Goal: Task Accomplishment & Management: Use online tool/utility

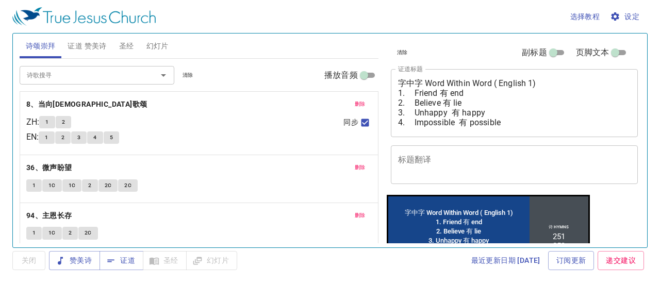
click at [355, 102] on span "删除" at bounding box center [360, 103] width 11 height 9
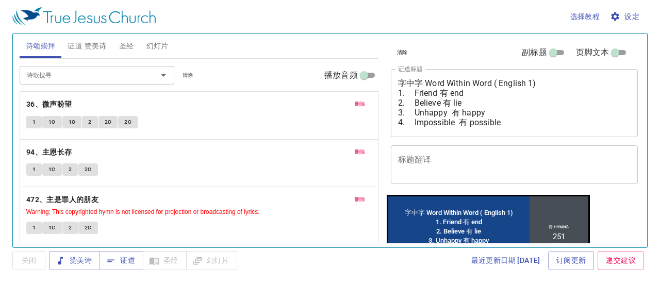
click at [355, 102] on span "删除" at bounding box center [360, 103] width 11 height 9
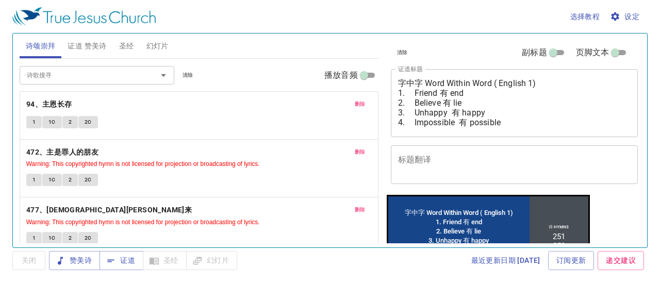
click at [355, 102] on span "删除" at bounding box center [360, 103] width 11 height 9
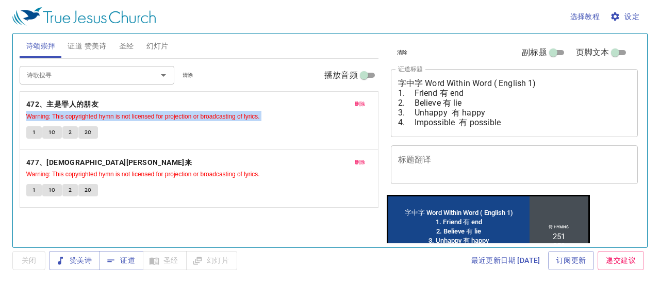
click at [347, 102] on p "472、主是罪人的朋友 Warning: This copyrighted hymn is not licensed for projection or br…" at bounding box center [198, 109] width 345 height 23
click at [357, 102] on span "删除" at bounding box center [360, 103] width 11 height 9
click at [357, 158] on span "删除" at bounding box center [360, 162] width 11 height 9
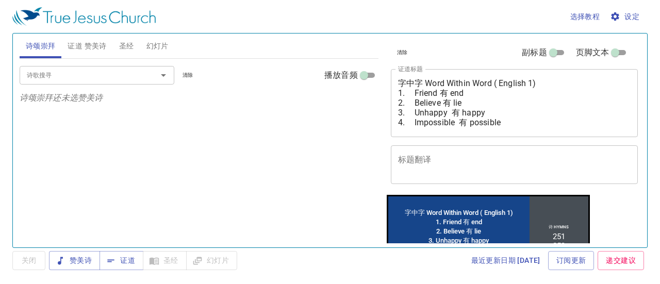
click at [124, 81] on div "诗歌搜寻" at bounding box center [97, 75] width 155 height 18
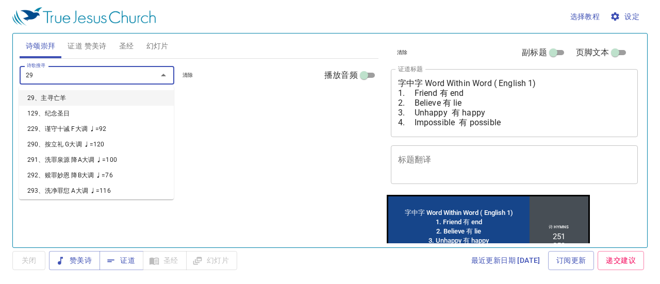
type input "296"
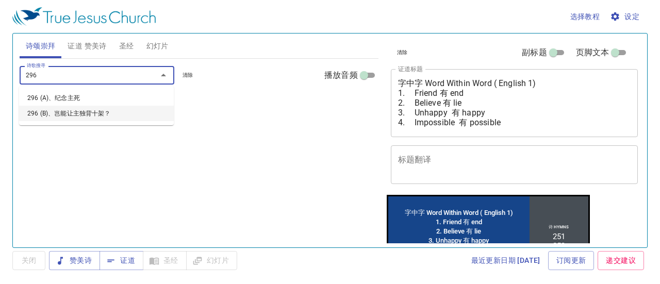
click at [94, 114] on li "296 (B)、岂能让主独背十架？" at bounding box center [96, 113] width 155 height 15
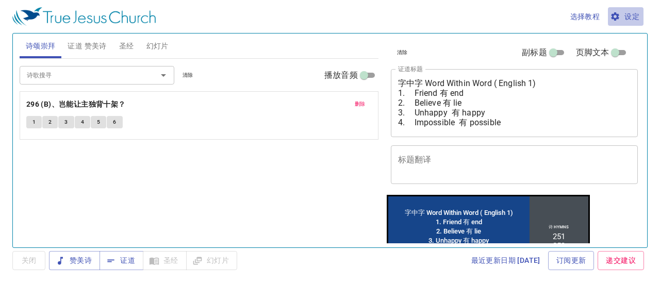
click at [636, 19] on span "设定" at bounding box center [625, 16] width 27 height 13
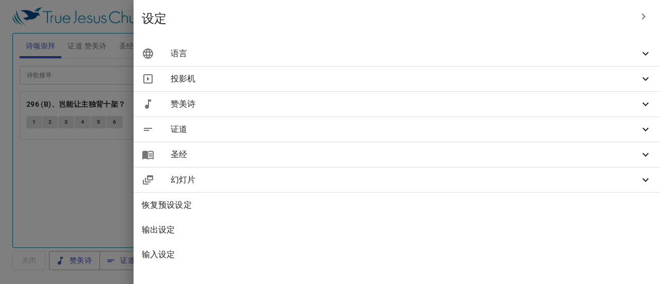
click at [643, 59] on icon at bounding box center [645, 53] width 12 height 12
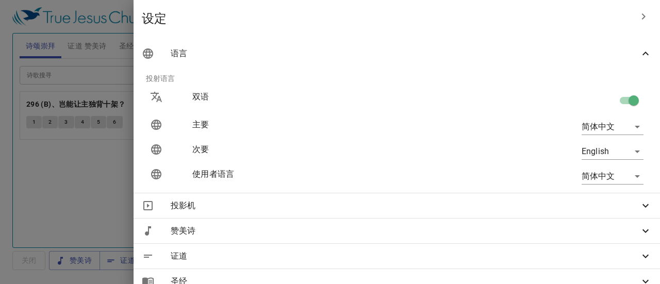
click at [629, 152] on body "选择教程 设定 诗颂崇拜 证道 赞美诗 圣经 幻灯片 诗歌搜寻 诗歌搜寻 清除 播放音频 删除 296 (B)、岂能让主独背十架？ 1 2 3 4 5 6 诗…" at bounding box center [330, 142] width 660 height 284
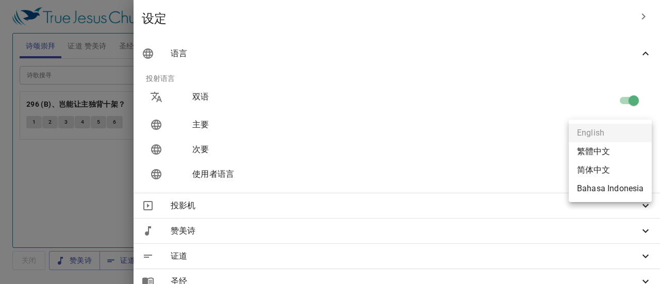
click at [612, 189] on li "Bahasa Indonesia" at bounding box center [609, 188] width 83 height 19
type input "id"
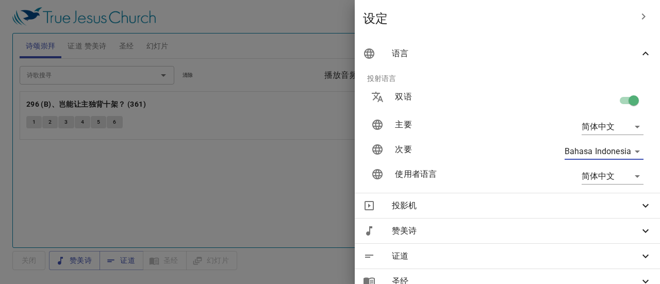
click at [191, 152] on div at bounding box center [330, 142] width 660 height 284
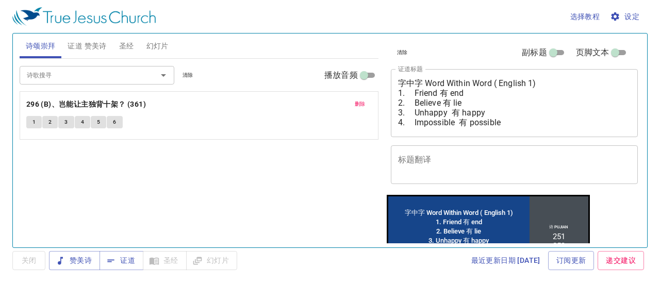
click at [71, 75] on input "诗歌搜寻" at bounding box center [82, 75] width 118 height 12
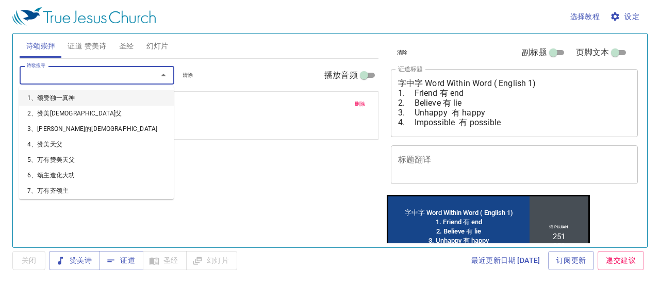
click at [324, 139] on div "诗歌搜寻 诗歌搜寻 清除 播放音频 删除 296 (B)、岂能让主独背十架？ (361) 1 2 3 4 5 6" at bounding box center [199, 149] width 359 height 180
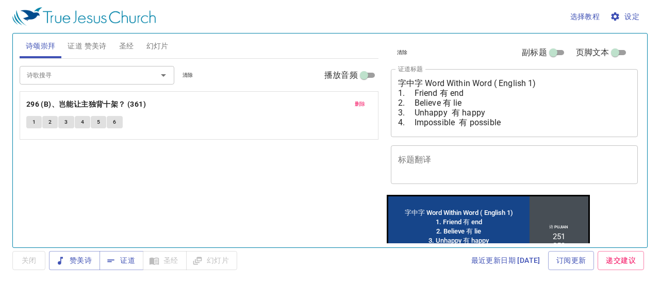
click at [91, 47] on span "证道 赞美诗" at bounding box center [87, 46] width 39 height 13
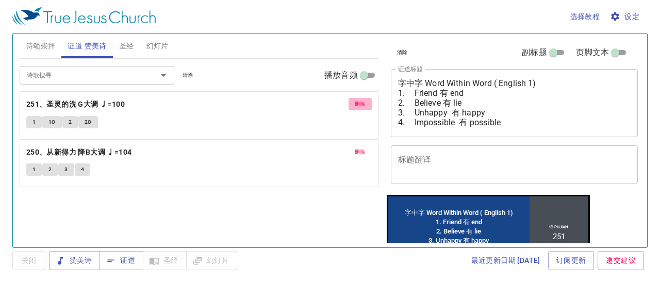
click at [353, 105] on button "删除" at bounding box center [359, 104] width 23 height 12
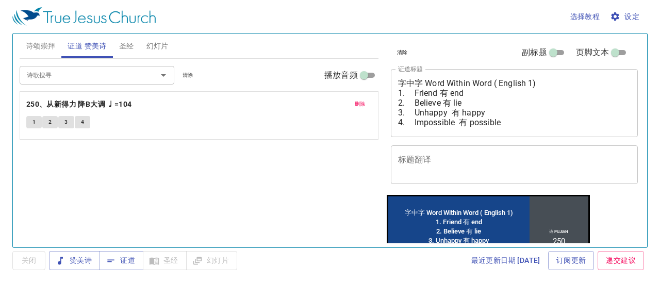
click at [353, 105] on button "删除" at bounding box center [359, 104] width 23 height 12
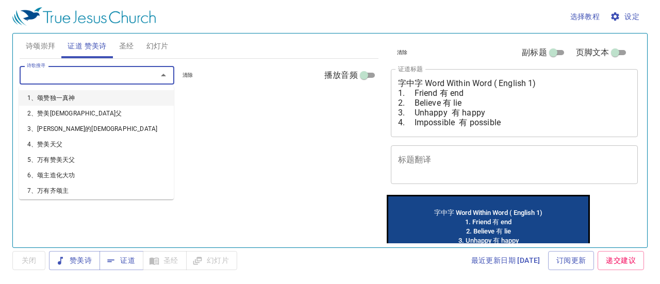
click at [108, 78] on input "诗歌搜寻" at bounding box center [82, 75] width 118 height 12
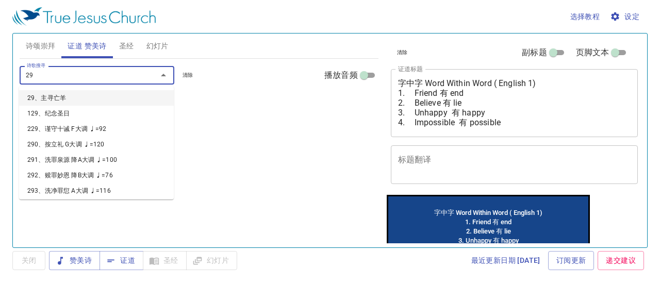
type input "296"
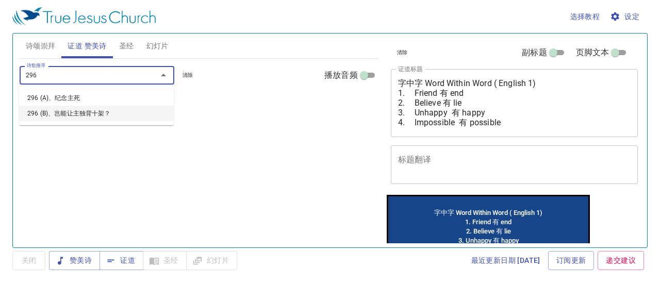
click at [104, 118] on li "296 (B)、岂能让主独背十架？" at bounding box center [96, 113] width 155 height 15
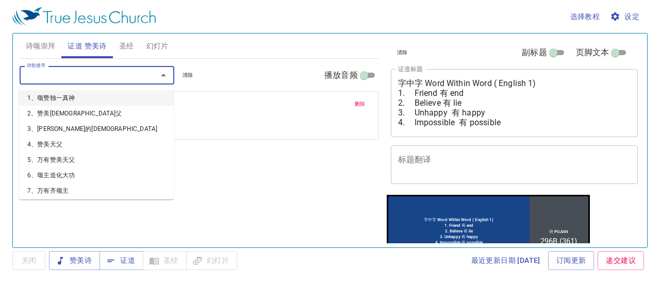
click at [93, 76] on input "诗歌搜寻" at bounding box center [82, 75] width 118 height 12
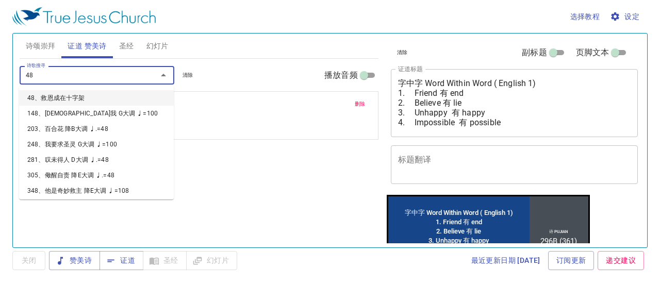
type input "482"
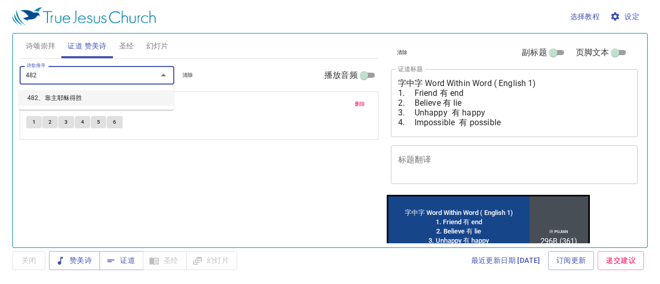
click at [74, 95] on li "482、靠主耶稣得胜" at bounding box center [96, 97] width 155 height 15
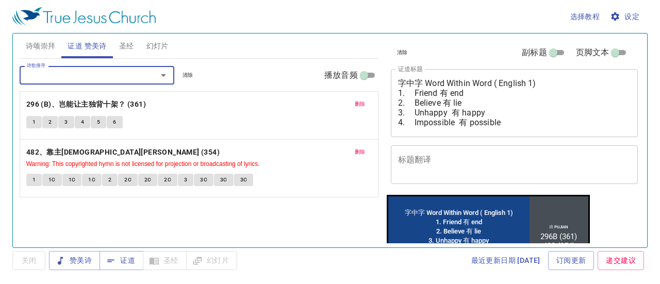
click at [65, 71] on input "诗歌搜寻" at bounding box center [82, 75] width 118 height 12
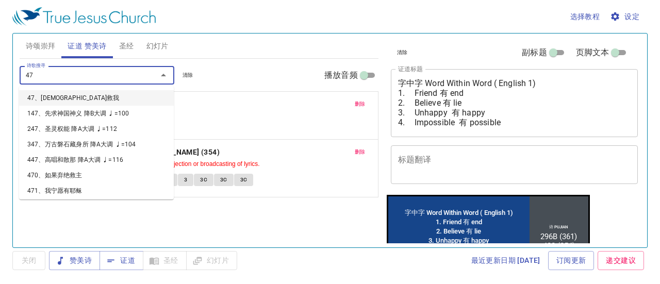
type input "472"
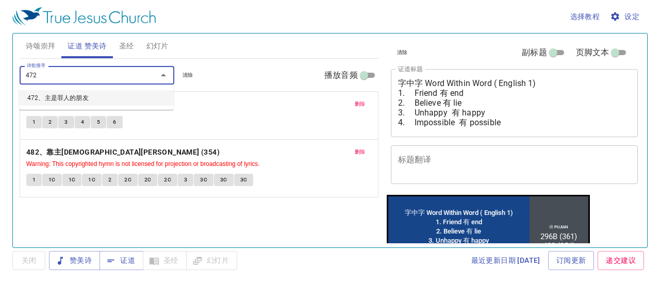
click at [80, 97] on li "472、主是罪人的朋友" at bounding box center [96, 97] width 155 height 15
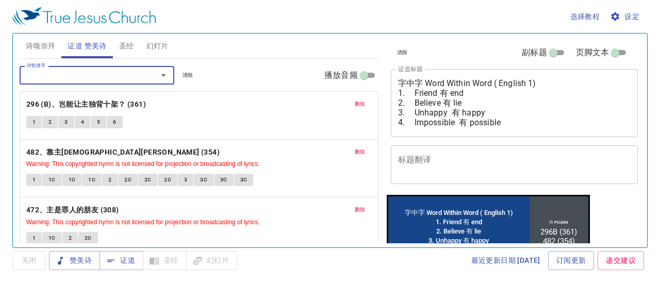
click at [85, 72] on input "诗歌搜寻" at bounding box center [82, 75] width 118 height 12
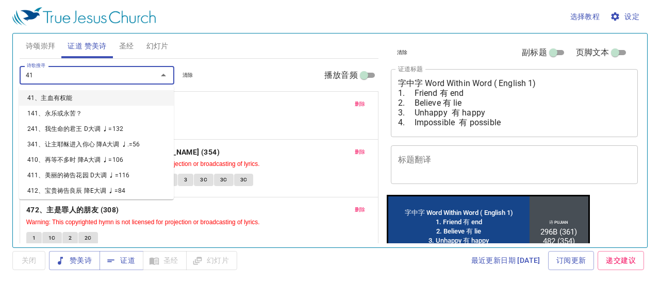
type input "410"
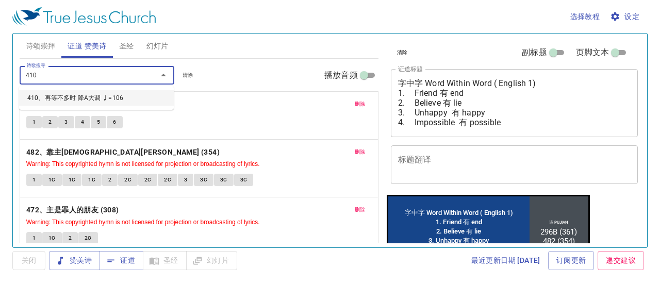
click at [84, 101] on li "410、再等不多时 降A大调 ♩=106" at bounding box center [96, 97] width 155 height 15
click at [107, 70] on input "诗歌搜寻" at bounding box center [82, 75] width 118 height 12
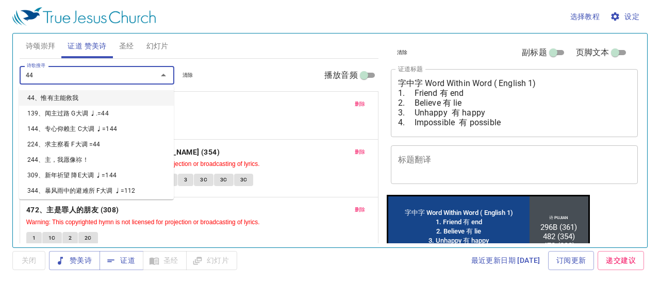
type input "449"
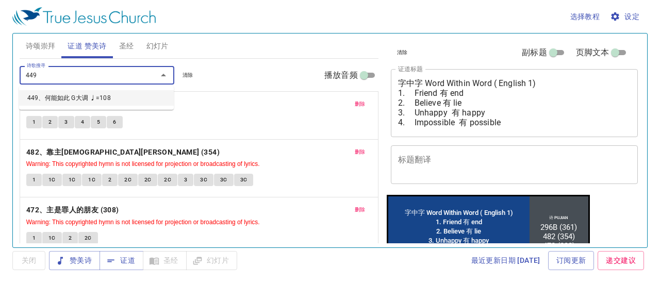
click at [92, 103] on li "449、何能如此 G大调 ♩=108" at bounding box center [96, 97] width 155 height 15
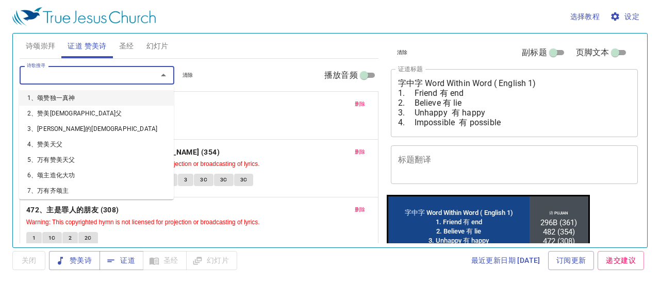
click at [72, 75] on input "诗歌搜寻" at bounding box center [82, 75] width 118 height 12
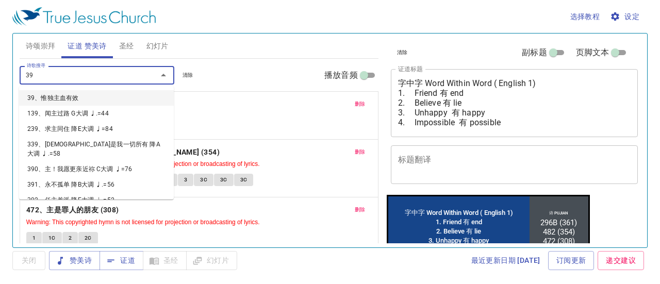
type input "398"
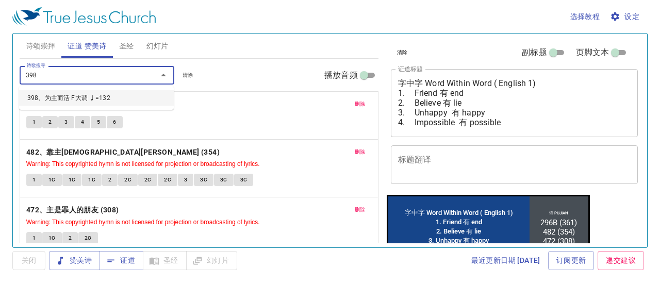
click at [74, 93] on li "398、为主而活 F大调 ♩=132" at bounding box center [96, 97] width 155 height 15
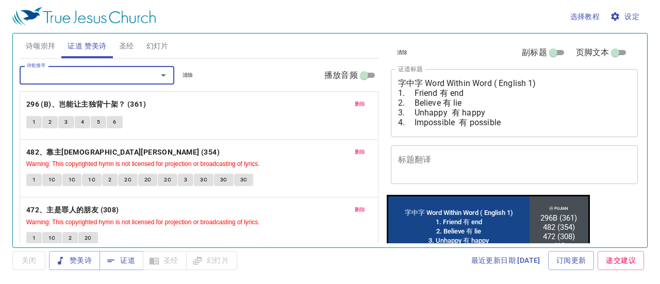
click at [61, 74] on input "诗歌搜寻" at bounding box center [82, 75] width 118 height 12
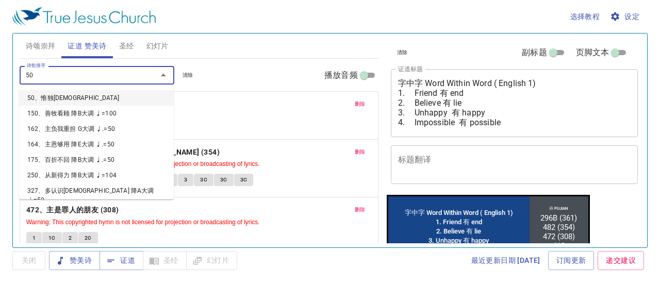
type input "501"
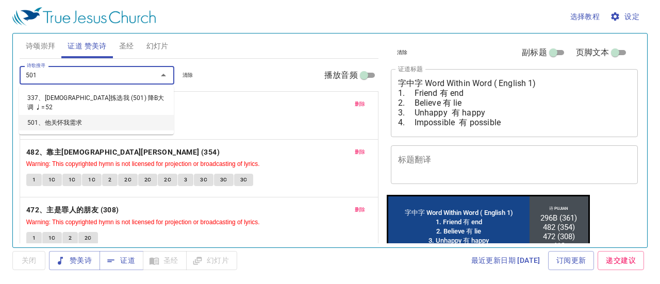
click at [65, 116] on li "501、他关怀我需求" at bounding box center [96, 122] width 155 height 15
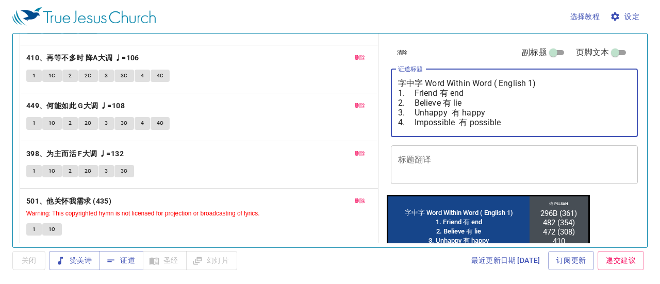
drag, startPoint x: 400, startPoint y: 84, endPoint x: 530, endPoint y: 122, distance: 135.9
click at [530, 122] on textarea "字中字 Word Within Word ( English 1) 1. Friend 有 end 2. Believe 有 lie 3. Unhappy 有…" at bounding box center [514, 102] width 233 height 49
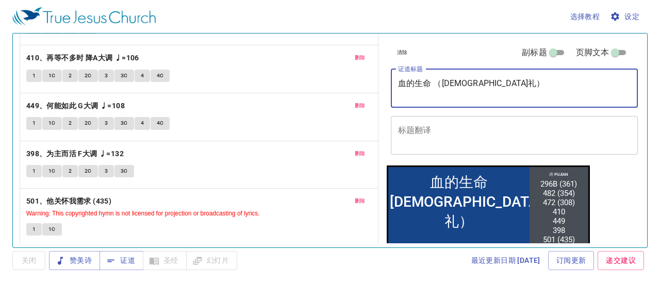
click at [501, 90] on textarea "血的生命 （[DEMOGRAPHIC_DATA]礼）" at bounding box center [514, 88] width 233 height 20
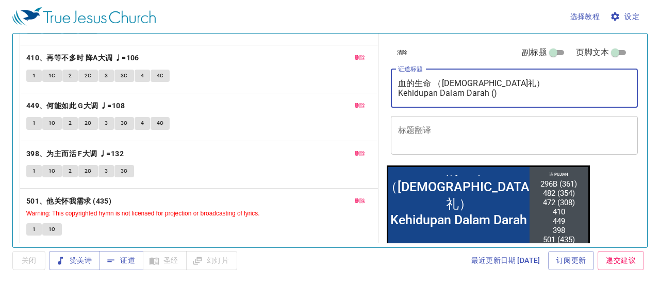
click at [492, 90] on textarea "血的生命 （圣餐礼） Kehidupan Dalam Darah ()" at bounding box center [514, 88] width 233 height 20
type textarea "血的生命 （圣餐礼） Kehidupan Dalam Darah (Sa)"
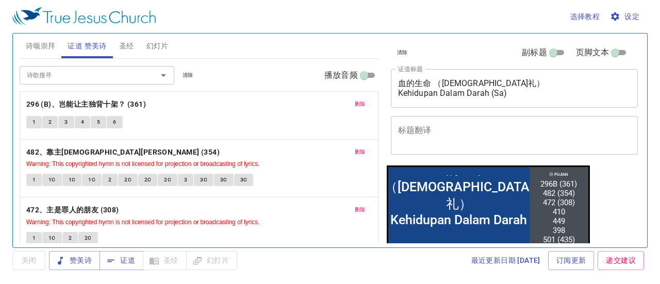
scroll to position [210, 0]
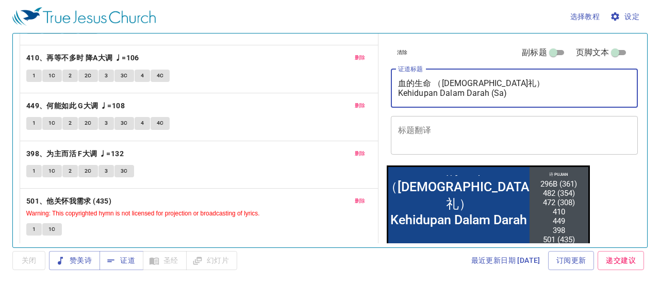
drag, startPoint x: 503, startPoint y: 95, endPoint x: 494, endPoint y: 93, distance: 9.5
click at [494, 93] on textarea "血的生命 （圣餐礼） Kehidupan Dalam Darah (Sa)" at bounding box center [514, 88] width 233 height 20
paste textarea "kramen Perjamuan Kudus"
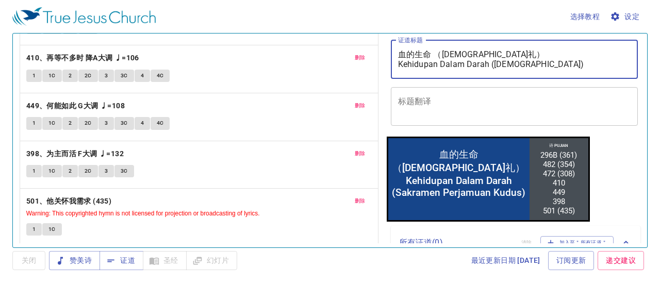
scroll to position [52, 0]
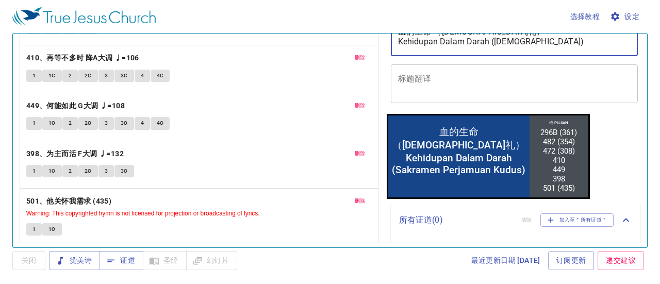
type textarea "血的生命 （圣餐礼） Kehidupan Dalam Darah (Sakramen Perjamuan Kudus)"
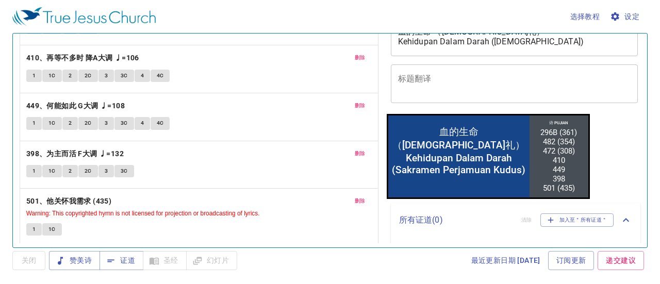
click at [624, 155] on div "清除 副标题 页脚文本 证道标题 血的生命 （圣餐礼） Kehidupan Dalam Darah (Sakramen Perjamuan Kudus) x …" at bounding box center [513, 136] width 262 height 214
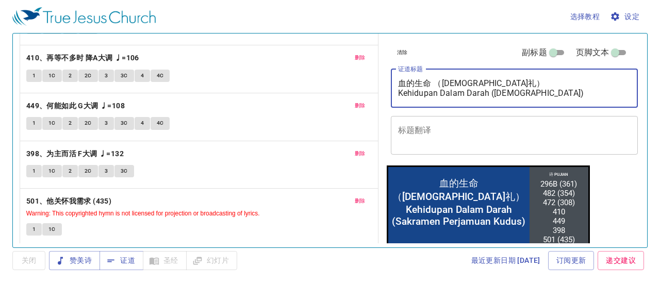
drag, startPoint x: 605, startPoint y: 92, endPoint x: 490, endPoint y: 93, distance: 115.4
click at [490, 93] on textarea "血的生命 （圣餐礼） Kehidupan Dalam Darah (Sakramen Perjamuan Kudus)" at bounding box center [514, 88] width 233 height 20
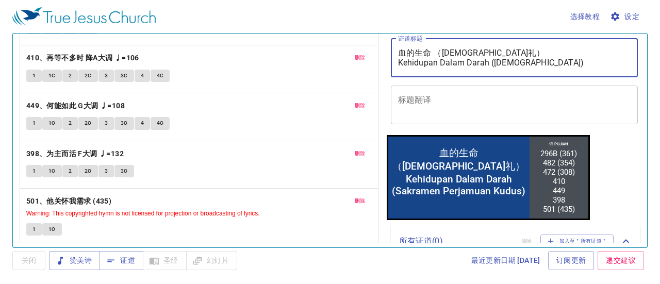
scroll to position [52, 0]
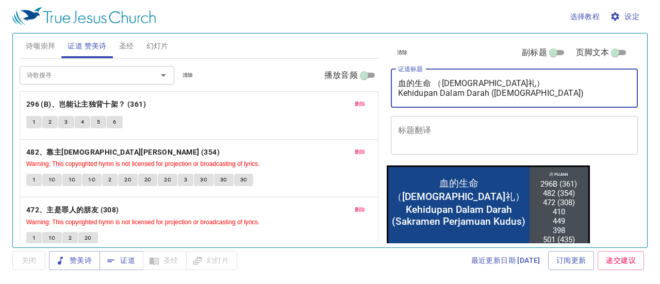
scroll to position [52, 0]
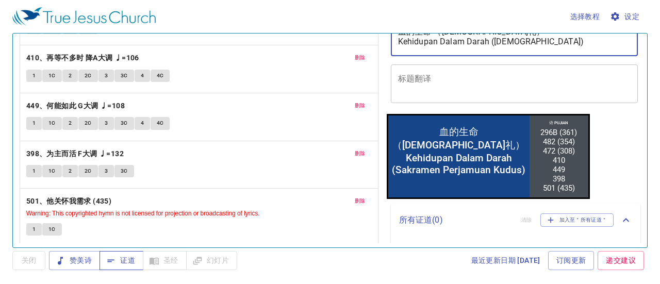
click at [131, 257] on span "证道" at bounding box center [121, 260] width 27 height 13
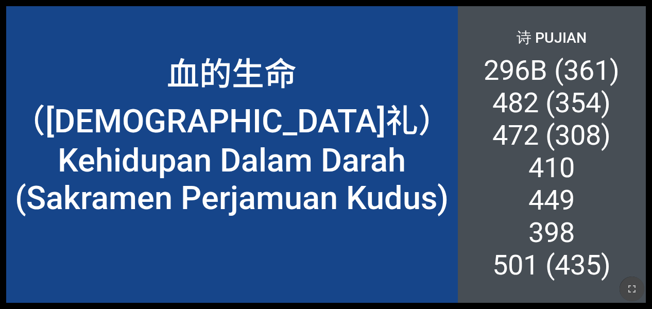
drag, startPoint x: 635, startPoint y: 289, endPoint x: 639, endPoint y: 322, distance: 33.8
click at [635, 289] on icon "button" at bounding box center [632, 289] width 12 height 12
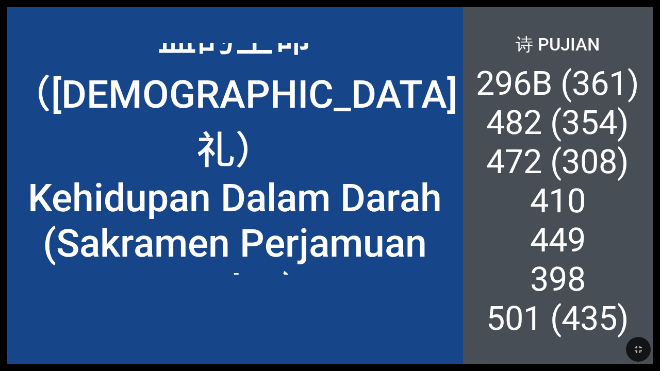
click at [652, 255] on div "血的生命 （[DEMOGRAPHIC_DATA]礼） Kehidupan Dalam Darah ([DEMOGRAPHIC_DATA]) 血的生命 （[DE…" at bounding box center [330, 185] width 660 height 371
click at [12, 29] on div "血的生命 （[DEMOGRAPHIC_DATA]礼） Kehidupan Dalam Darah ([DEMOGRAPHIC_DATA]) 血的生命 （[DE…" at bounding box center [329, 185] width 645 height 357
click at [640, 309] on icon "button" at bounding box center [638, 349] width 12 height 12
